Goal: Task Accomplishment & Management: Manage account settings

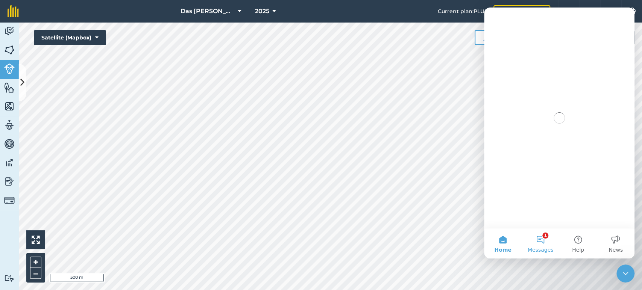
click at [549, 240] on button "1 Messages" at bounding box center [541, 244] width 38 height 30
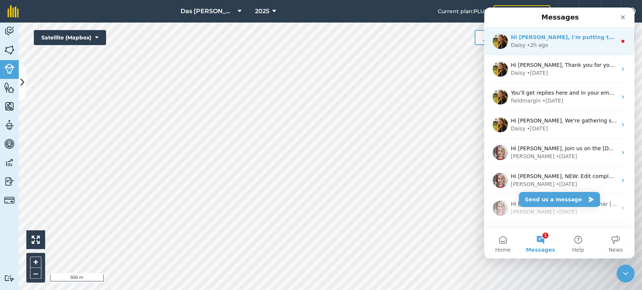
click at [564, 47] on div "Daisy • 2h ago" at bounding box center [564, 45] width 106 height 8
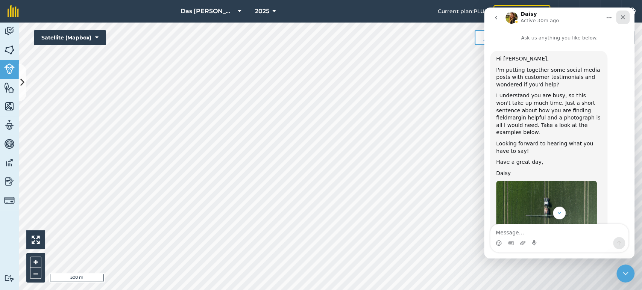
click at [620, 17] on icon "Close" at bounding box center [623, 17] width 6 height 6
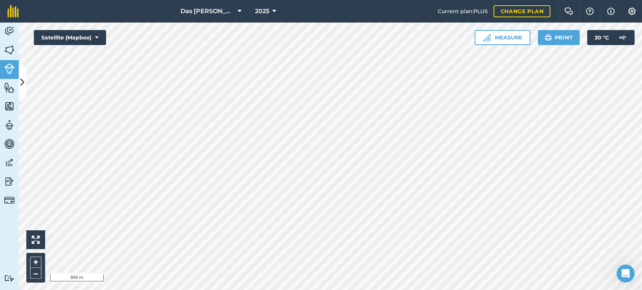
scroll to position [592, 0]
click at [20, 73] on button at bounding box center [23, 83] width 8 height 38
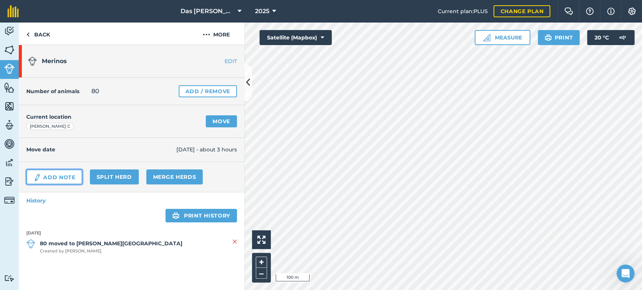
click at [62, 176] on link "Add Note" at bounding box center [54, 177] width 56 height 15
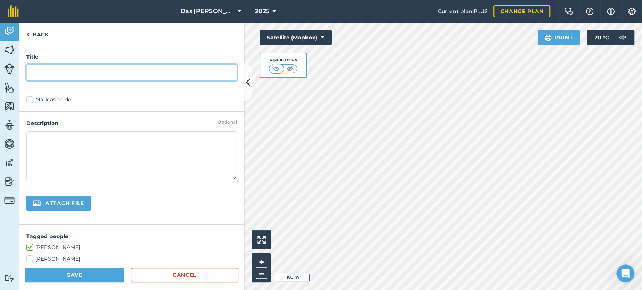
click at [76, 74] on input "text" at bounding box center [131, 73] width 211 height 16
type input "Werk hulle"
click at [84, 140] on textarea at bounding box center [131, 156] width 211 height 49
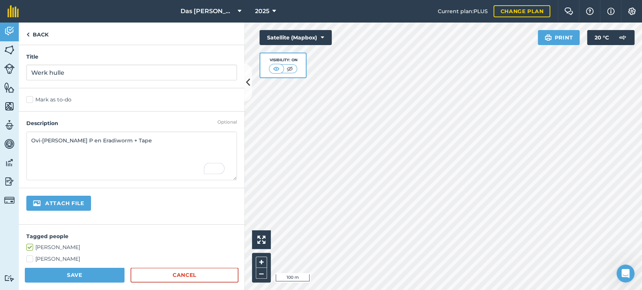
type textarea "Ovi-[PERSON_NAME] P en Eradiworm + Tape"
click at [72, 279] on button "Save" at bounding box center [75, 275] width 100 height 15
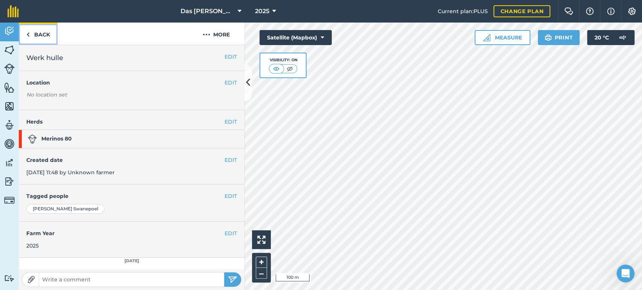
click at [45, 35] on link "Back" at bounding box center [38, 34] width 39 height 22
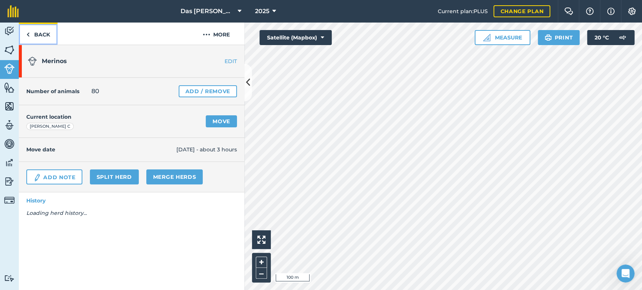
click at [45, 35] on link "Back" at bounding box center [38, 34] width 39 height 22
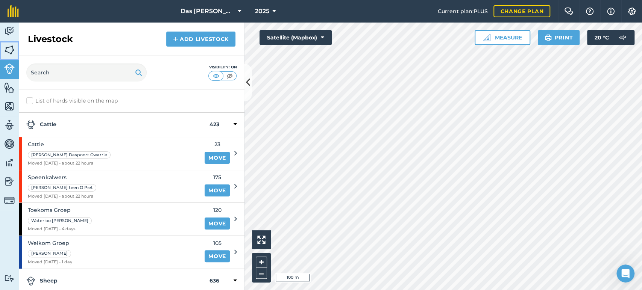
click at [8, 45] on img at bounding box center [9, 49] width 11 height 11
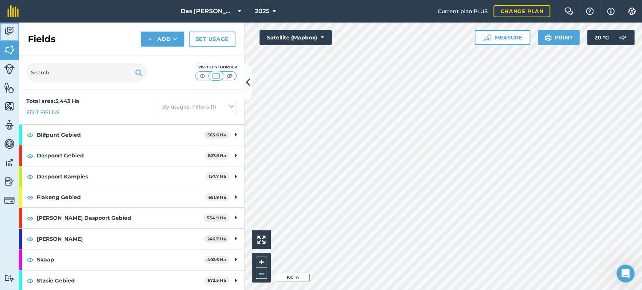
click at [15, 29] on link "Activity" at bounding box center [9, 32] width 19 height 19
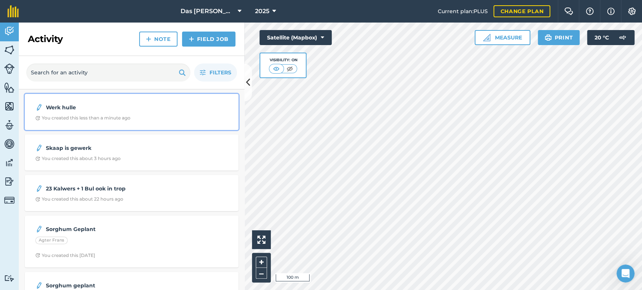
click at [51, 115] on div "You created this less than a minute ago" at bounding box center [82, 118] width 95 height 6
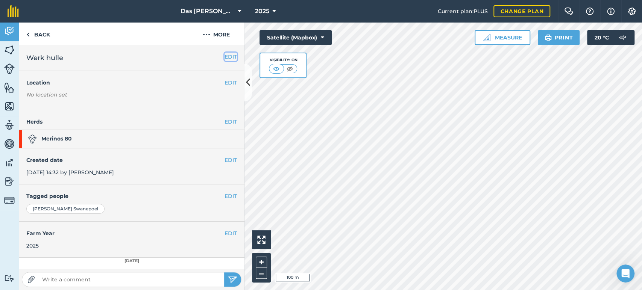
click at [224, 53] on button "EDIT" at bounding box center [230, 57] width 12 height 8
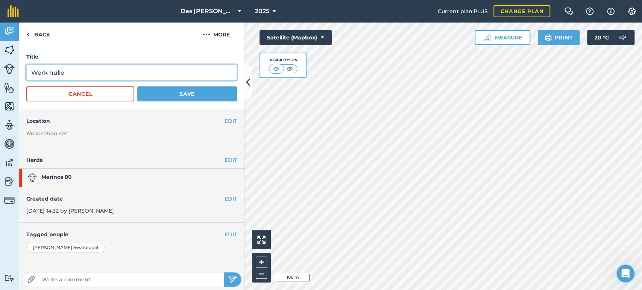
click at [91, 68] on input "Werk hulle" at bounding box center [131, 73] width 211 height 16
type input "W"
type input "[PERSON_NAME]"
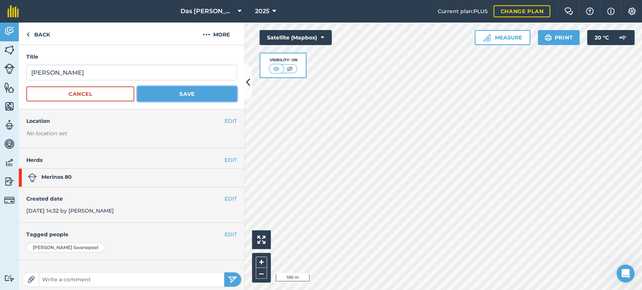
click at [207, 90] on button "Save" at bounding box center [187, 93] width 100 height 15
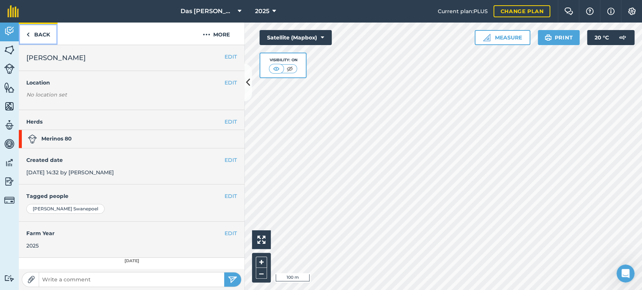
click at [27, 31] on img at bounding box center [27, 34] width 3 height 9
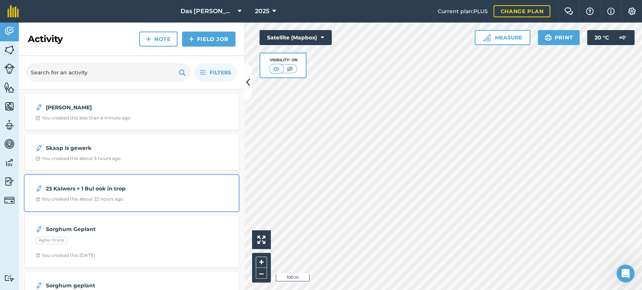
click at [204, 185] on div "23 Kalwers + 1 Bul ook in trop" at bounding box center [131, 188] width 193 height 9
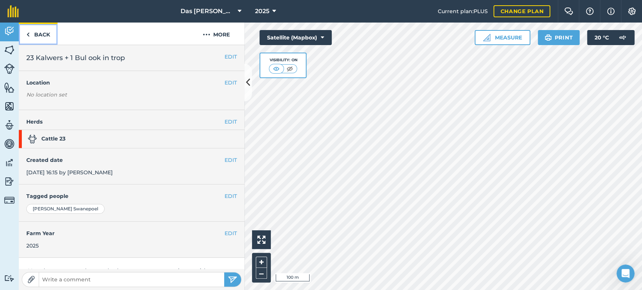
click at [38, 27] on link "Back" at bounding box center [38, 34] width 39 height 22
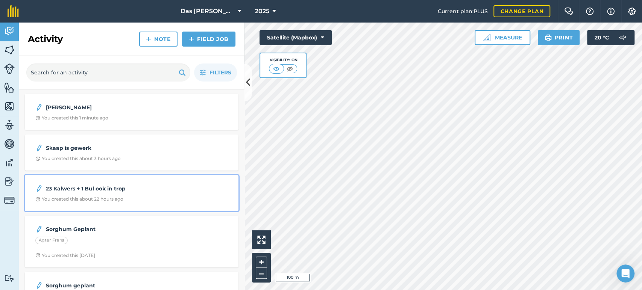
click at [123, 199] on div "You created this about 22 hours ago" at bounding box center [79, 199] width 88 height 6
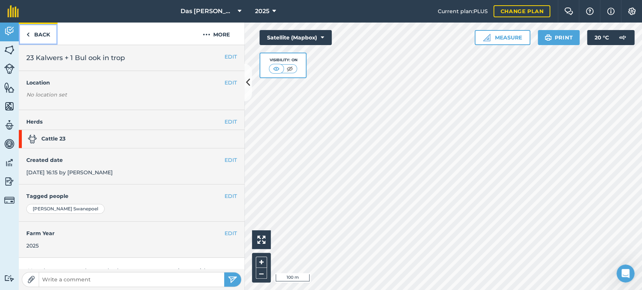
click at [48, 44] on link "Back" at bounding box center [38, 34] width 39 height 22
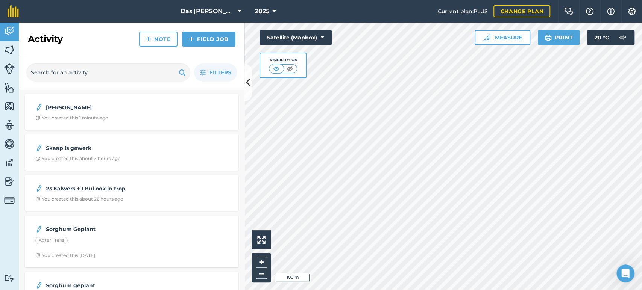
click at [44, 41] on h2 "Activity" at bounding box center [45, 39] width 35 height 12
click at [7, 69] on img at bounding box center [9, 69] width 11 height 11
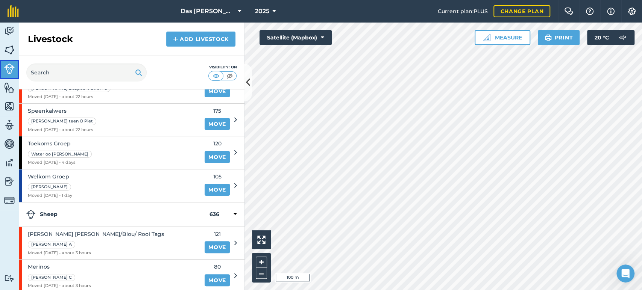
scroll to position [45, 0]
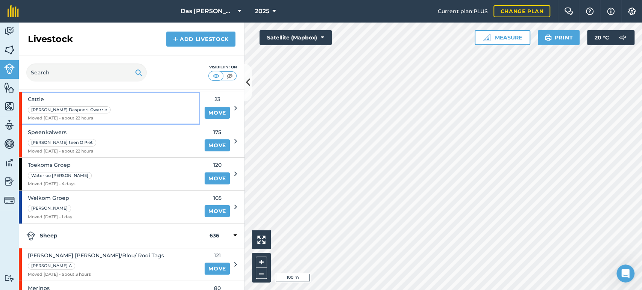
click at [105, 108] on div "Cattle [PERSON_NAME] Daspoort Gwarrie Moved [DATE] - about 22 hours" at bounding box center [109, 108] width 181 height 33
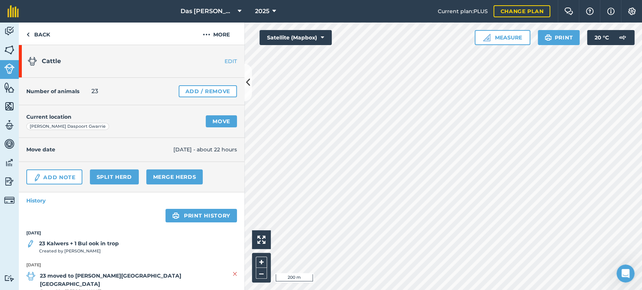
click at [220, 59] on link "EDIT" at bounding box center [220, 62] width 47 height 8
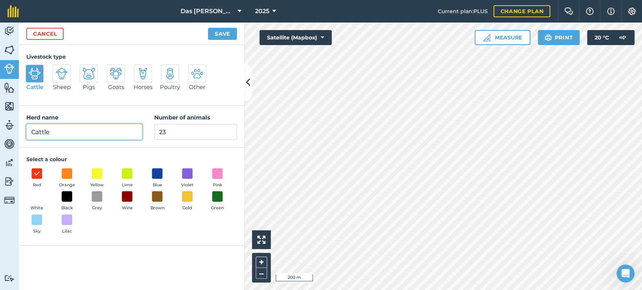
click at [74, 132] on input "Cattle" at bounding box center [84, 132] width 116 height 16
type input "C"
type input "23 by Kleindaspoort"
click at [220, 38] on button "Save" at bounding box center [222, 34] width 29 height 12
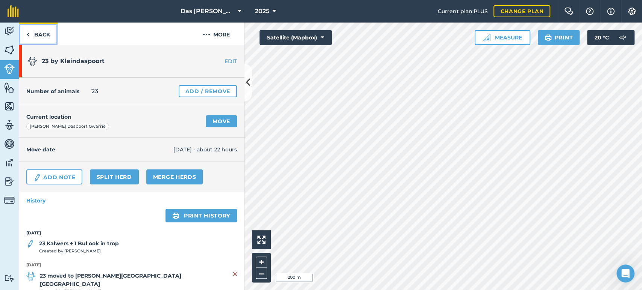
click at [44, 32] on link "Back" at bounding box center [38, 34] width 39 height 22
click at [45, 38] on link "Back" at bounding box center [38, 34] width 39 height 22
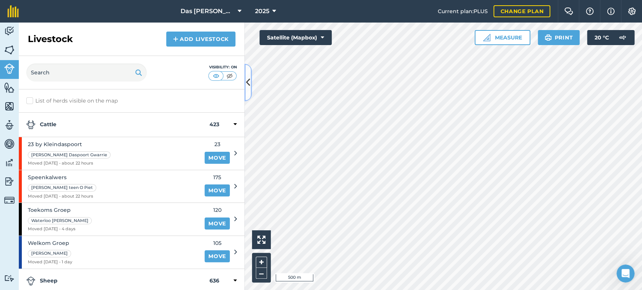
click at [247, 87] on icon at bounding box center [248, 82] width 4 height 13
